Goal: Check status

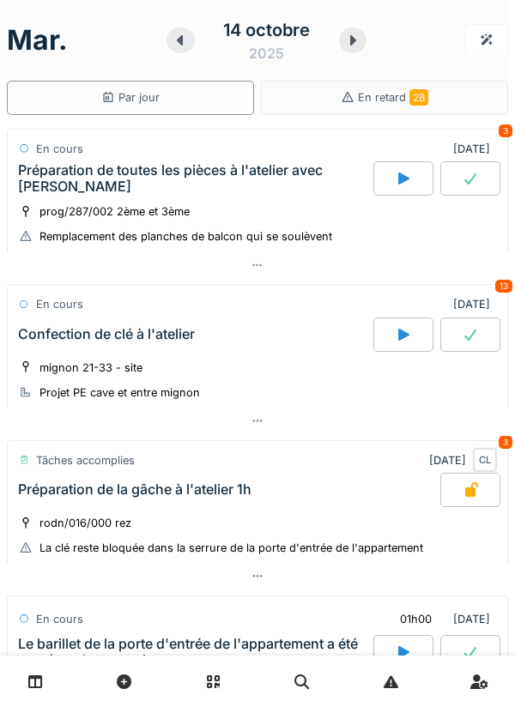
scroll to position [906, 0]
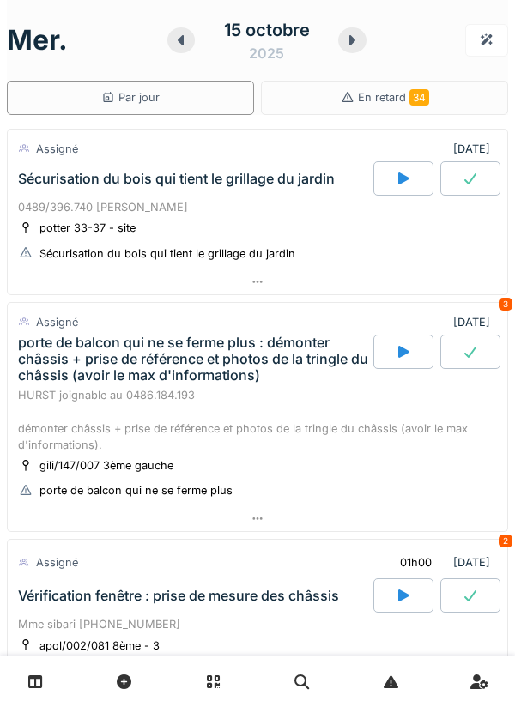
click at [243, 368] on div "porte de balcon qui ne se ferme plus : démonter châssis + prise de référence et…" at bounding box center [194, 360] width 352 height 50
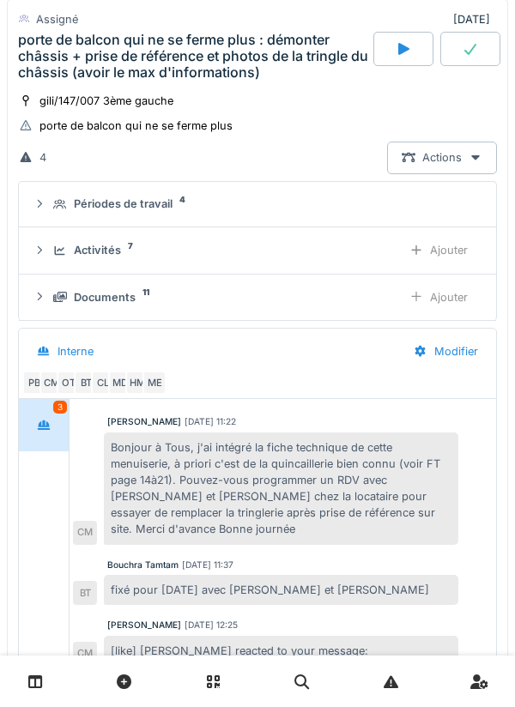
scroll to position [360, 0]
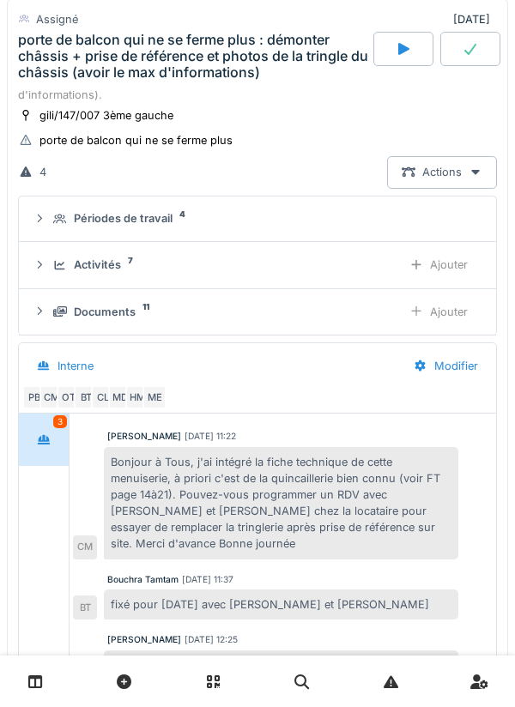
click at [219, 220] on div "Périodes de travail 4" at bounding box center [264, 218] width 422 height 16
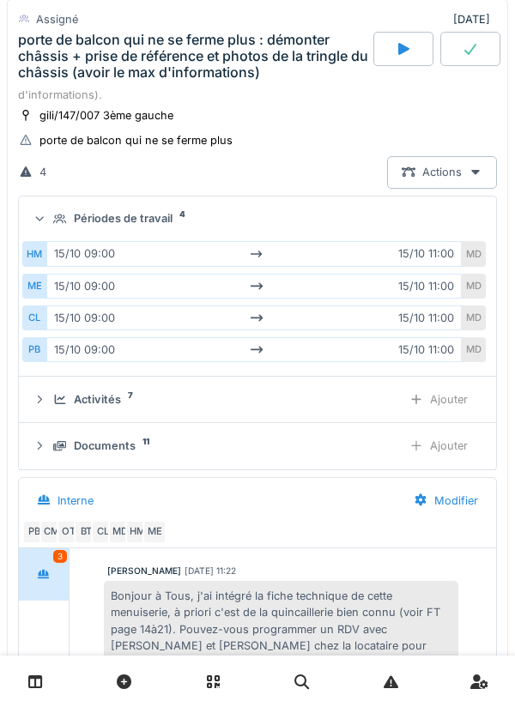
click at [132, 61] on div "porte de balcon qui ne se ferme plus : démonter châssis + prise de référence et…" at bounding box center [194, 57] width 352 height 50
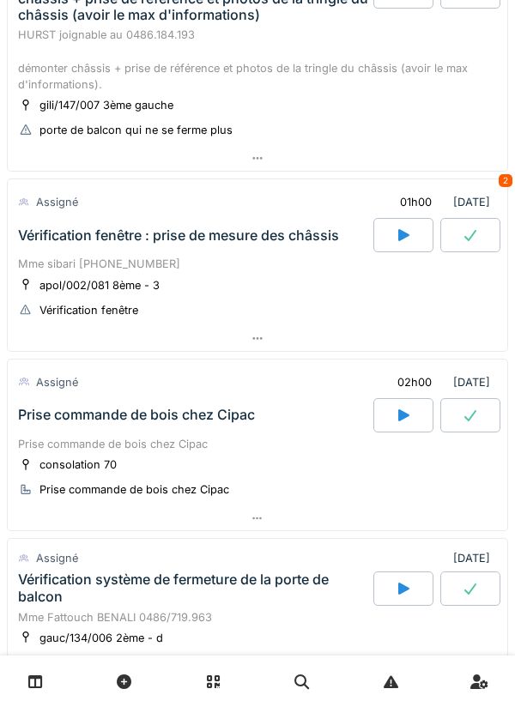
click at [275, 240] on div "Vérification fenêtre : prise de mesure des châssis" at bounding box center [178, 235] width 321 height 16
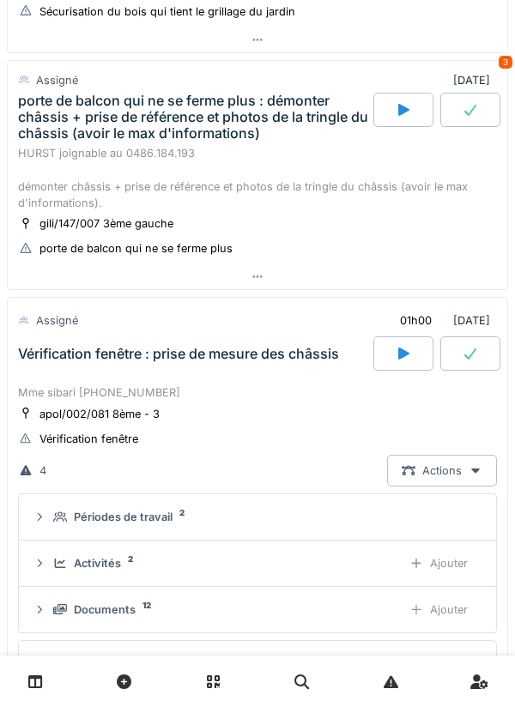
scroll to position [241, 0]
click at [284, 516] on div "Périodes de travail 2" at bounding box center [264, 518] width 422 height 16
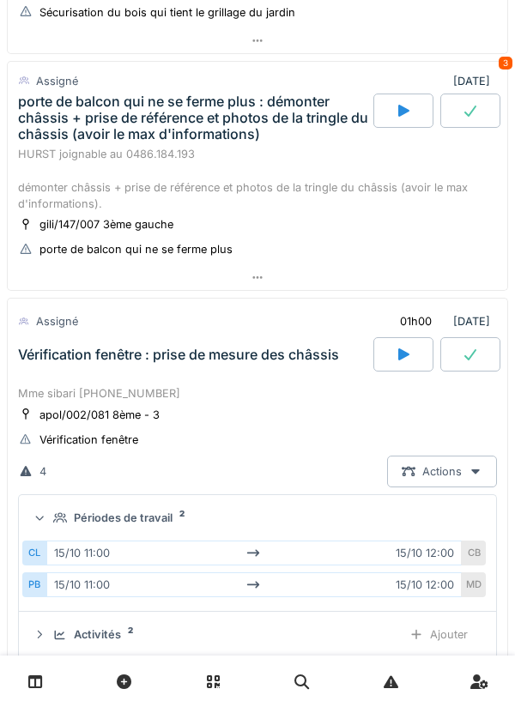
click at [285, 521] on div "Périodes de travail 2" at bounding box center [264, 518] width 422 height 16
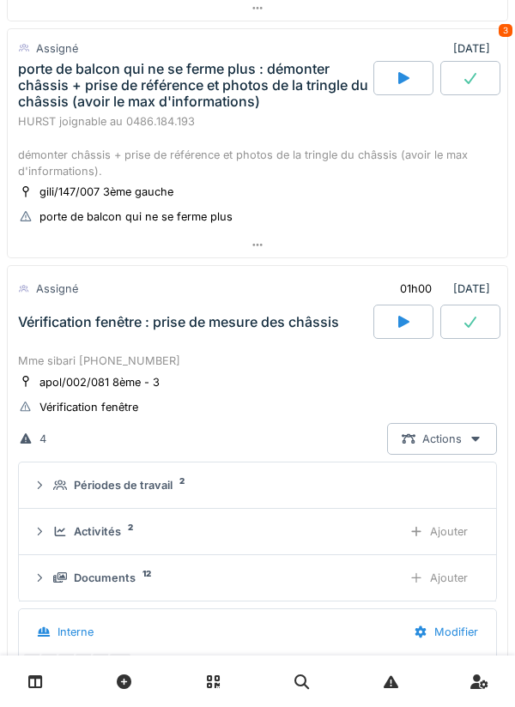
scroll to position [268, 0]
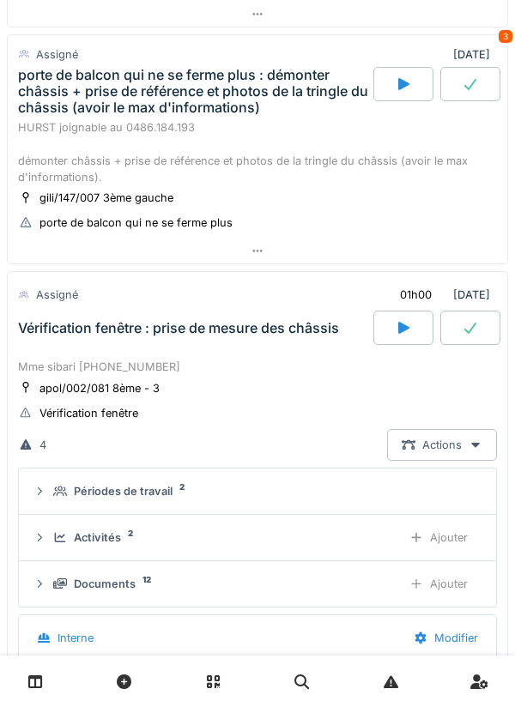
click at [289, 361] on div "Mme sibari [PHONE_NUMBER]" at bounding box center [257, 367] width 479 height 16
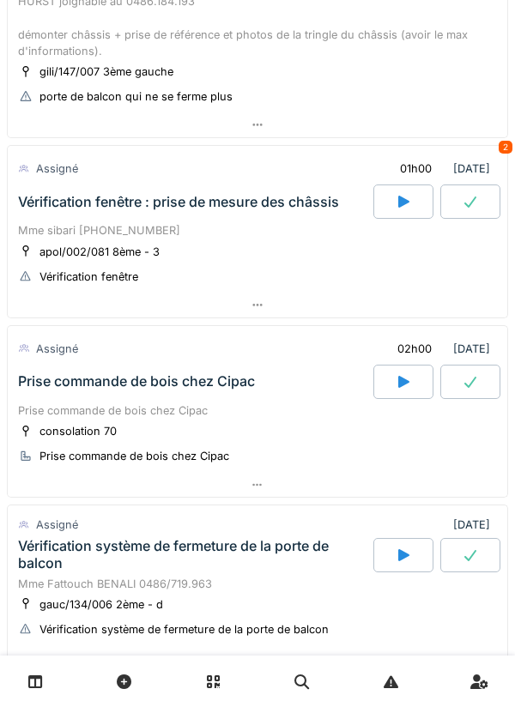
scroll to position [395, 0]
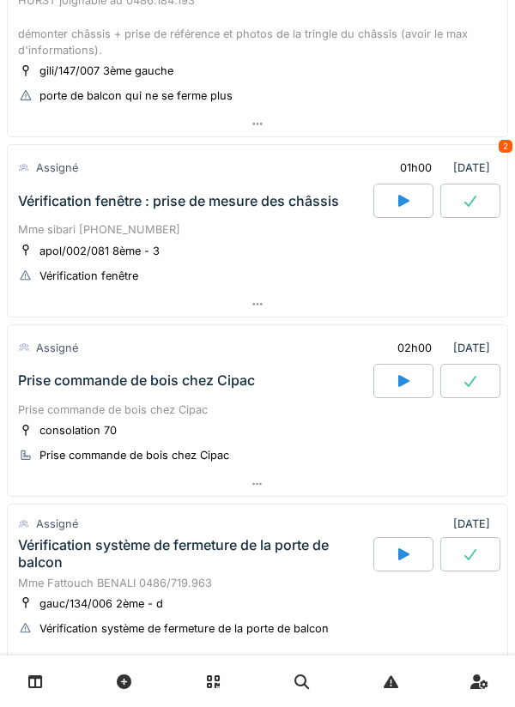
click at [299, 415] on div "Prise commande de bois chez Cipac" at bounding box center [257, 410] width 479 height 16
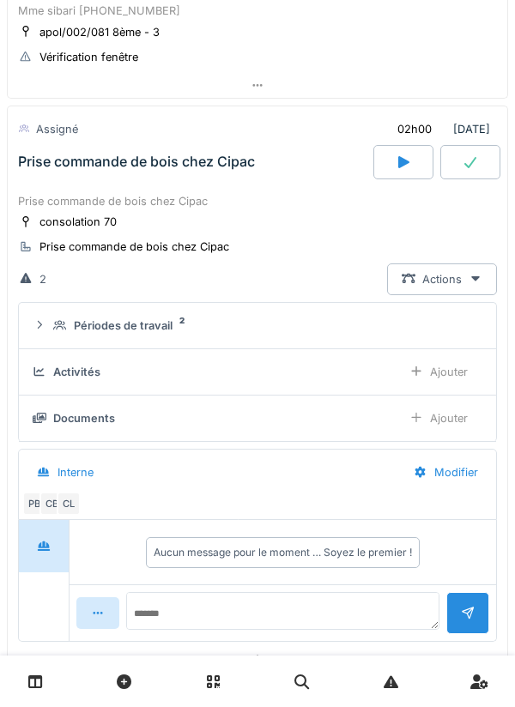
scroll to position [651, 0]
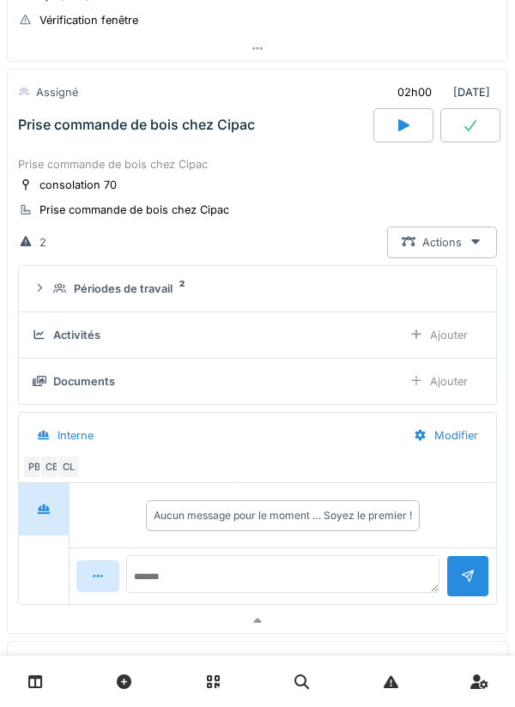
click at [311, 294] on div "Périodes de travail 2" at bounding box center [264, 289] width 422 height 16
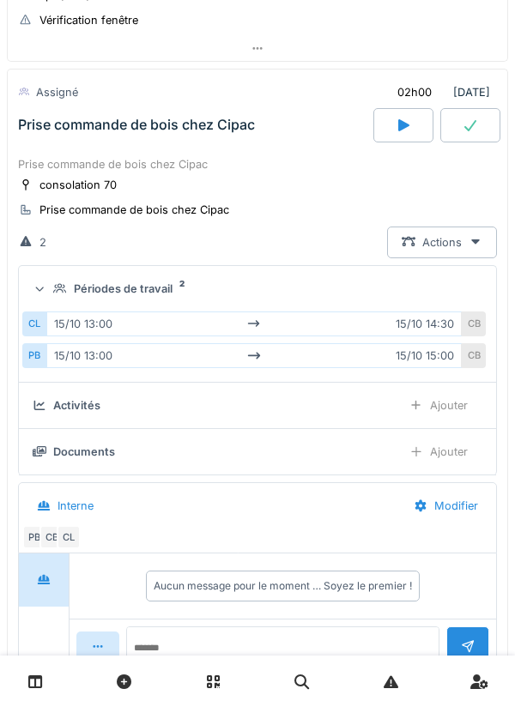
click at [312, 299] on summary "Périodes de travail 2" at bounding box center [257, 289] width 463 height 32
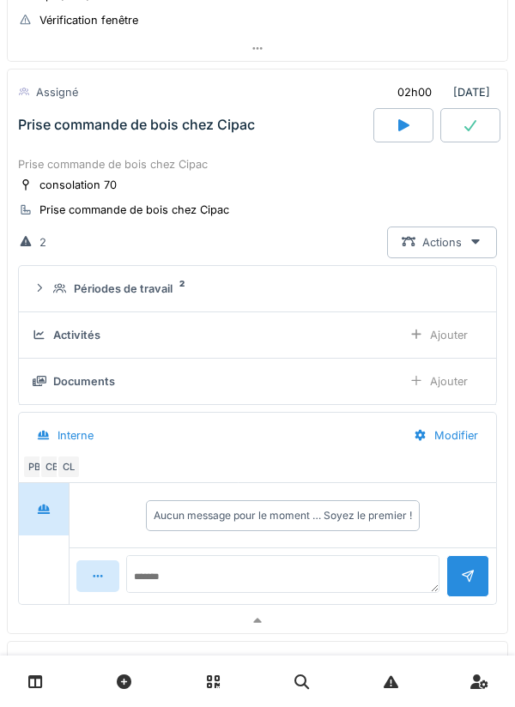
click at [309, 185] on div "consolation 70 Prise commande de bois chez Cipac" at bounding box center [257, 197] width 479 height 43
click at [253, 158] on div "Prise commande de bois chez Cipac" at bounding box center [257, 164] width 479 height 16
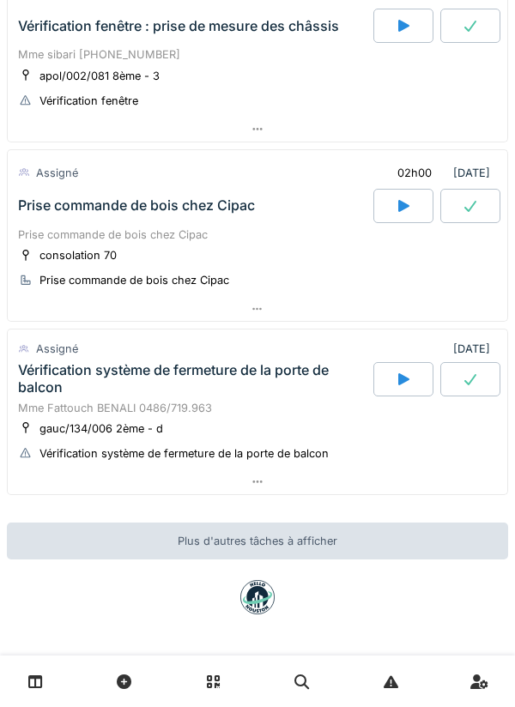
scroll to position [570, 0]
click at [312, 392] on div "Vérification système de fermeture de la porte de balcon" at bounding box center [194, 378] width 352 height 33
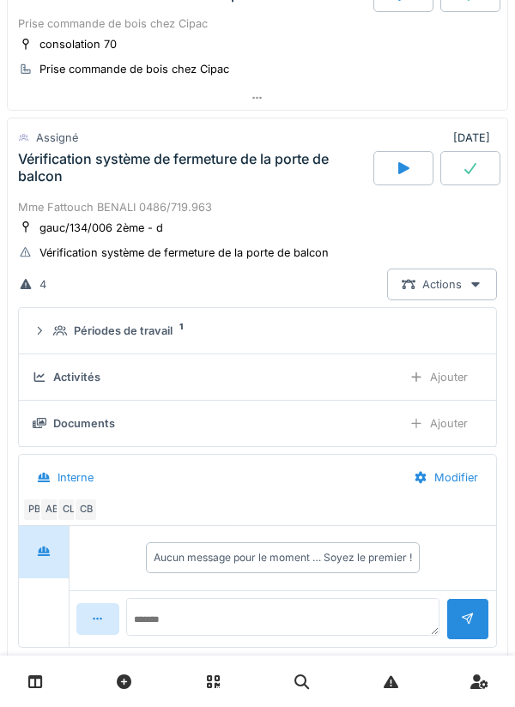
scroll to position [814, 0]
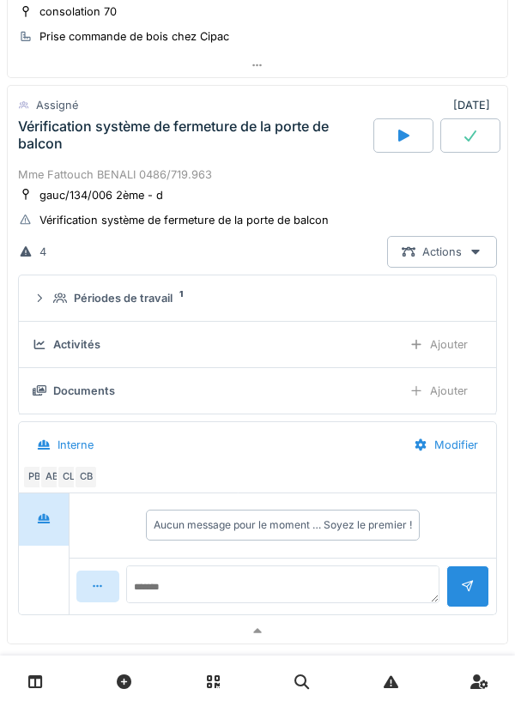
click at [318, 299] on div "Périodes de travail 1" at bounding box center [264, 298] width 422 height 16
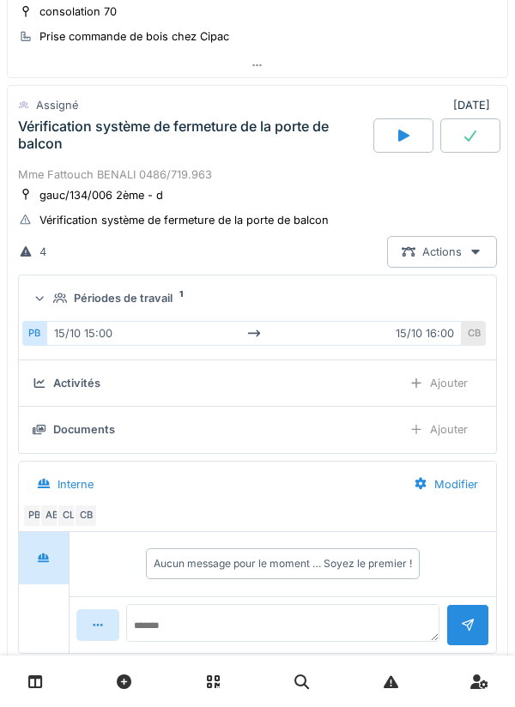
click at [316, 306] on div "Périodes de travail 1" at bounding box center [264, 298] width 422 height 16
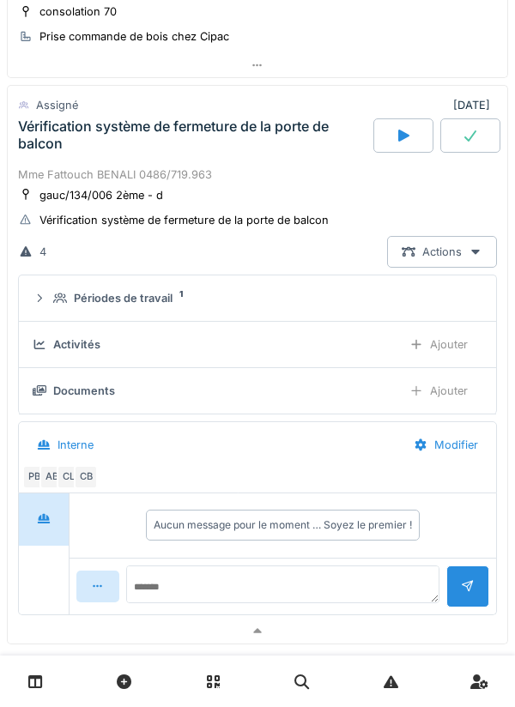
click at [70, 480] on div "CL" at bounding box center [69, 477] width 24 height 24
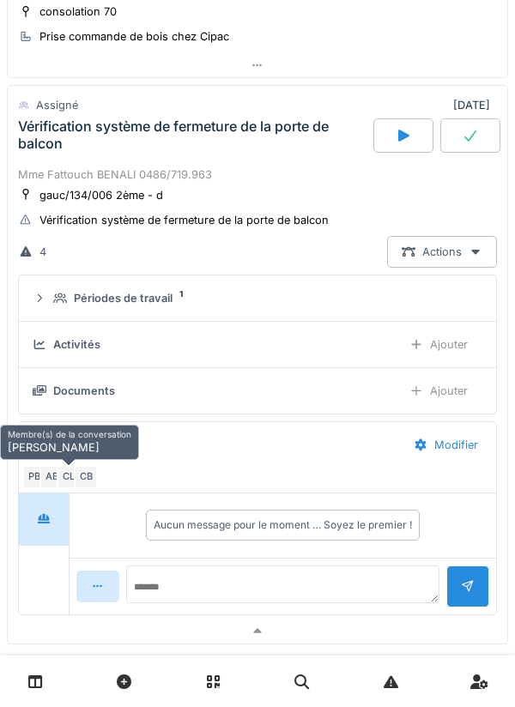
click at [313, 148] on div "Vérification système de fermeture de la porte de balcon" at bounding box center [194, 134] width 352 height 33
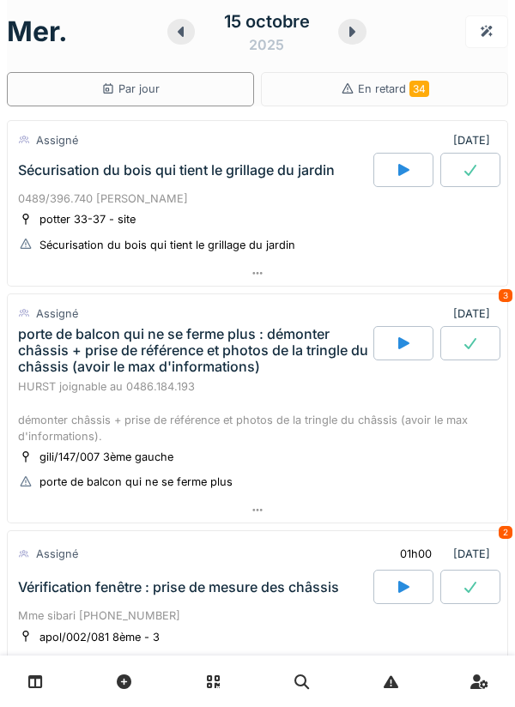
scroll to position [0, 0]
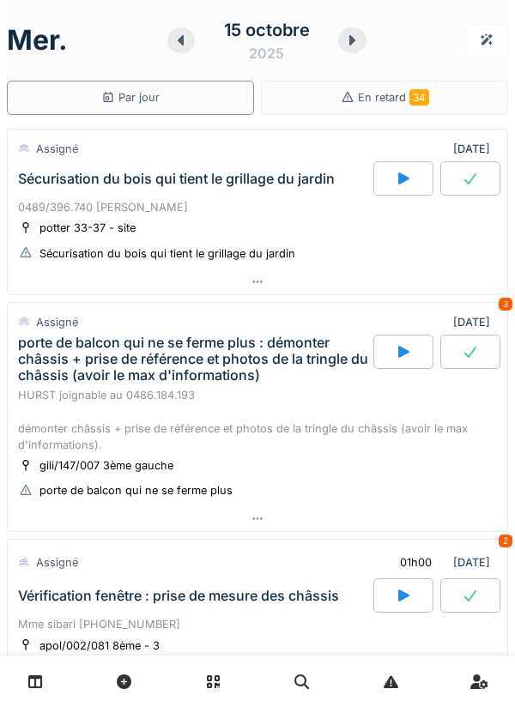
click at [317, 215] on div "0489/396.740 [PERSON_NAME]" at bounding box center [257, 207] width 479 height 16
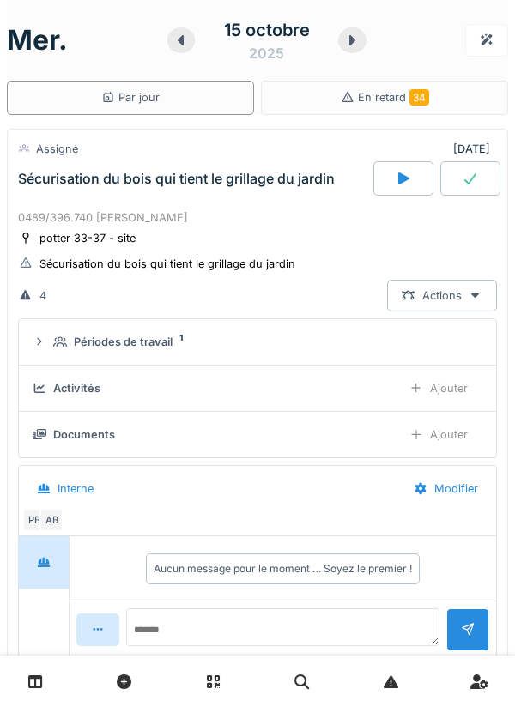
scroll to position [60, 0]
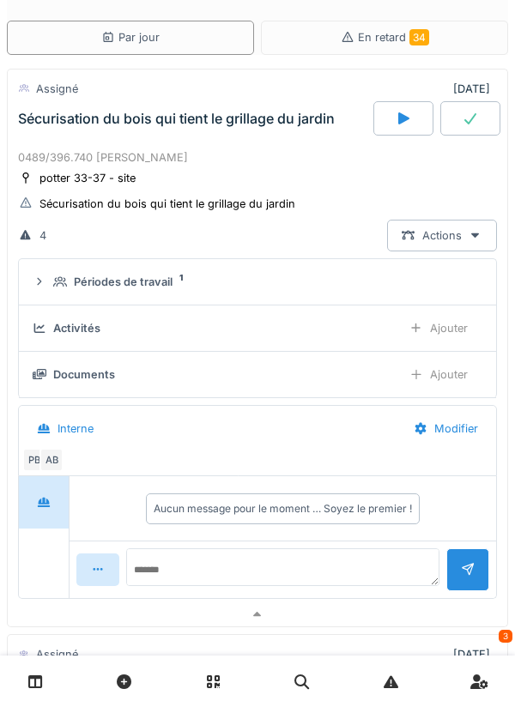
click at [318, 288] on div "Périodes de travail 1" at bounding box center [264, 282] width 422 height 16
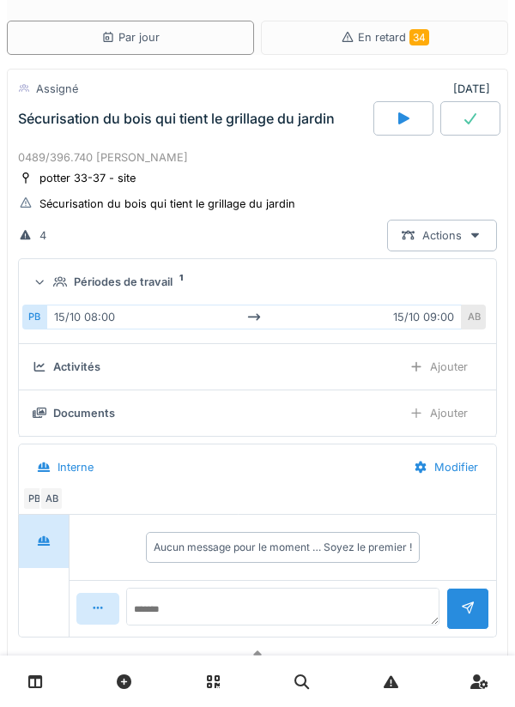
click at [309, 281] on div "Périodes de travail 1" at bounding box center [264, 282] width 422 height 16
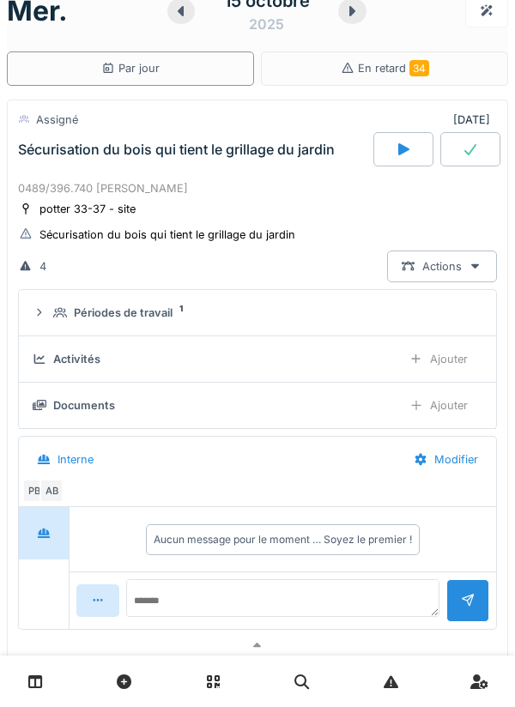
scroll to position [0, 0]
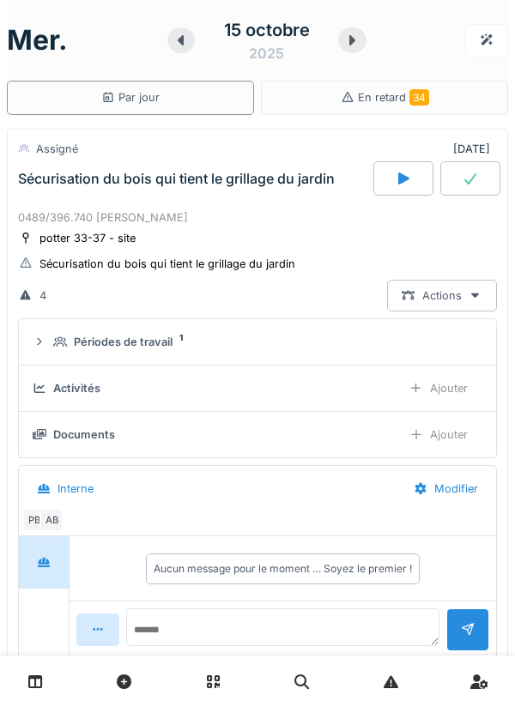
click at [316, 221] on div "0489/396.740 [PERSON_NAME]" at bounding box center [257, 217] width 479 height 16
